Goal: Complete application form

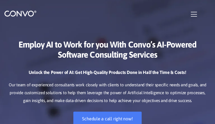
checkbox input"] "false"
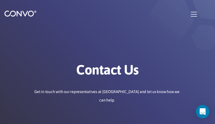
type input "EmsWrKydG"
type input "[EMAIL_ADDRESS][DOMAIN_NAME]"
type input "YCRHPbAvJIzZLAyg"
type input "phAUwLRs"
type input "qdZaCEbkBAbNWo"
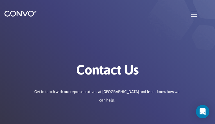
checkbox input"] "false"
type input "pkCGLpbaUtCvv"
type input "[EMAIL_ADDRESS][DOMAIN_NAME]"
type input "NrFHiwZIxA"
type input "JjakjRmfG"
